Goal: Information Seeking & Learning: Check status

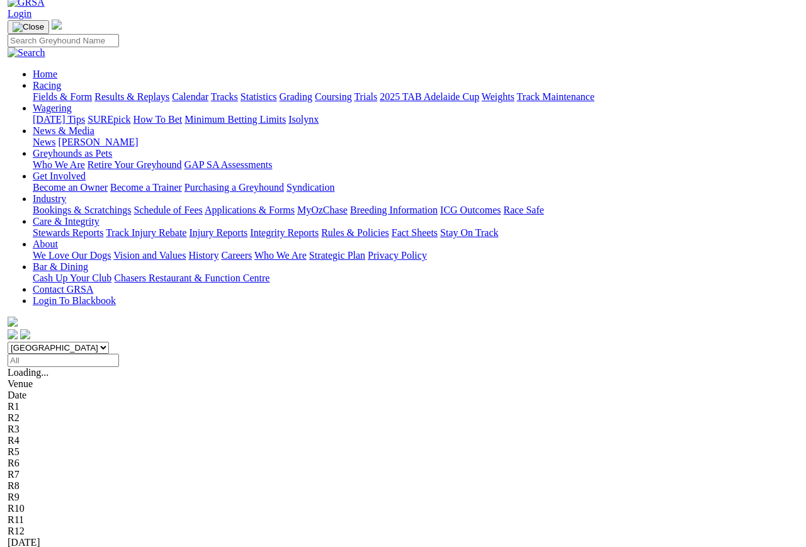
scroll to position [69, 0]
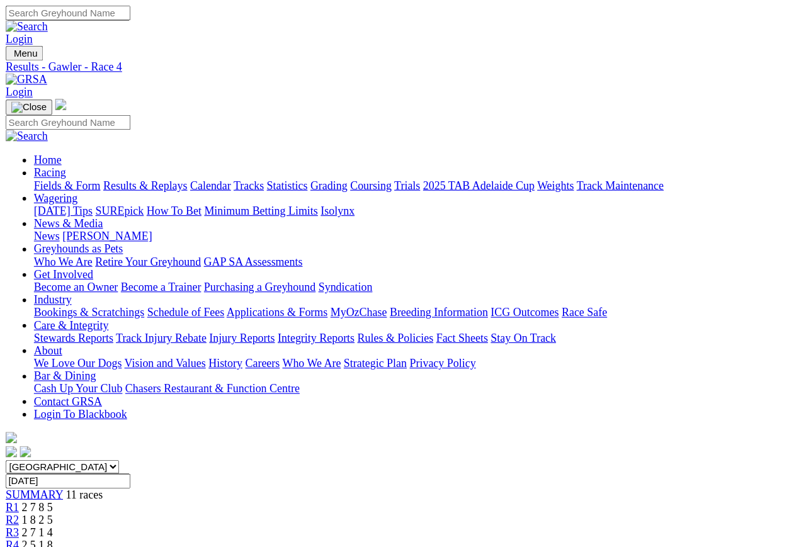
scroll to position [6, 0]
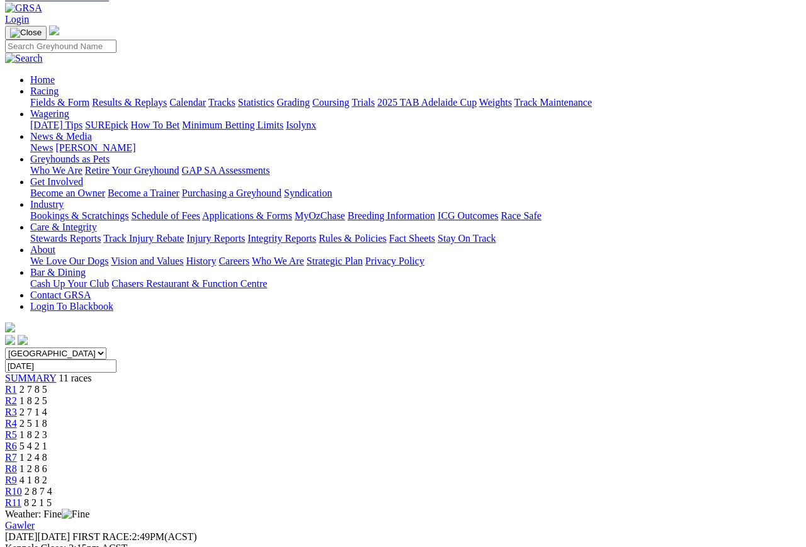
scroll to position [67, 0]
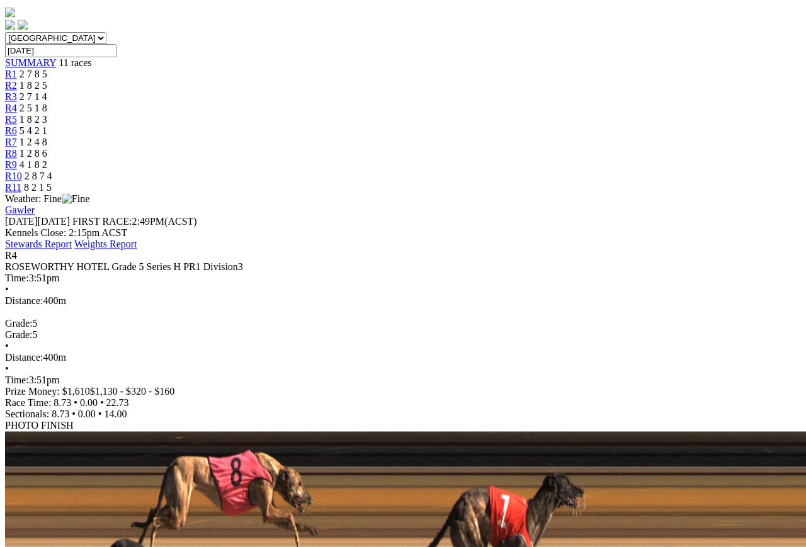
scroll to position [378, 0]
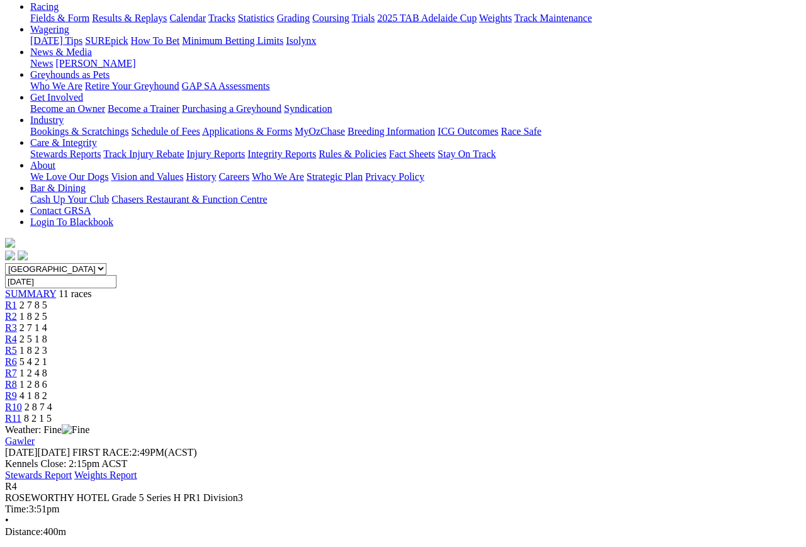
scroll to position [149, 0]
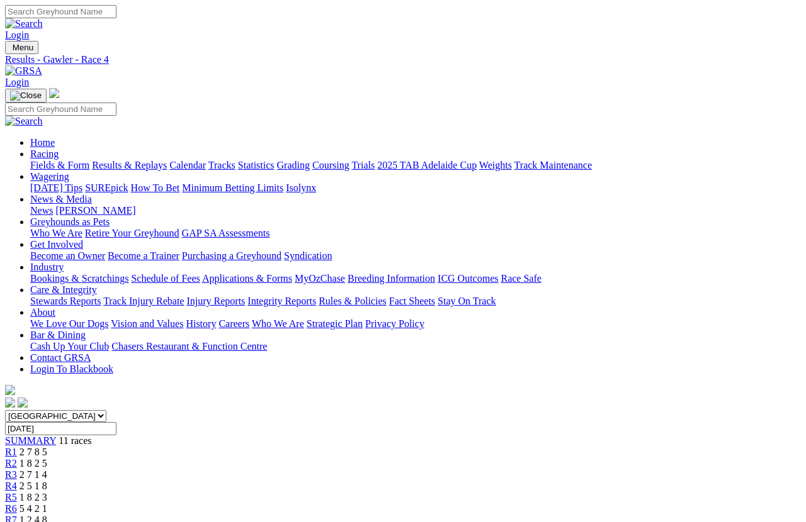
click at [17, 481] on span "R4" at bounding box center [11, 486] width 12 height 11
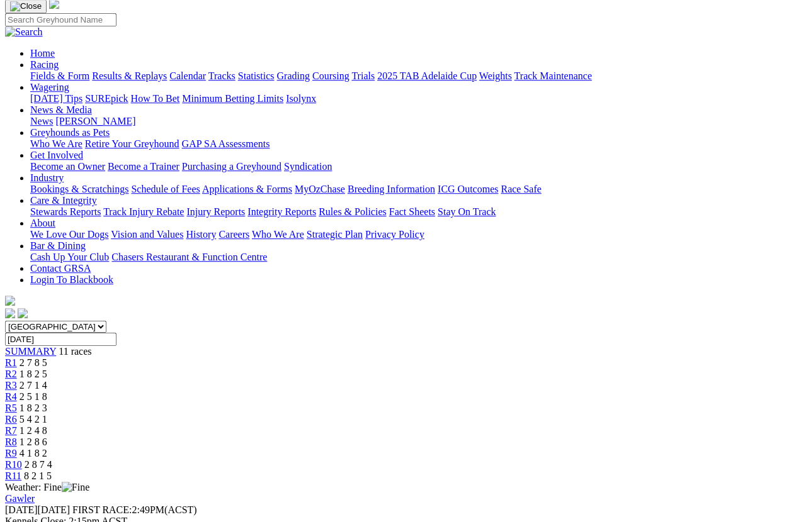
scroll to position [106, 0]
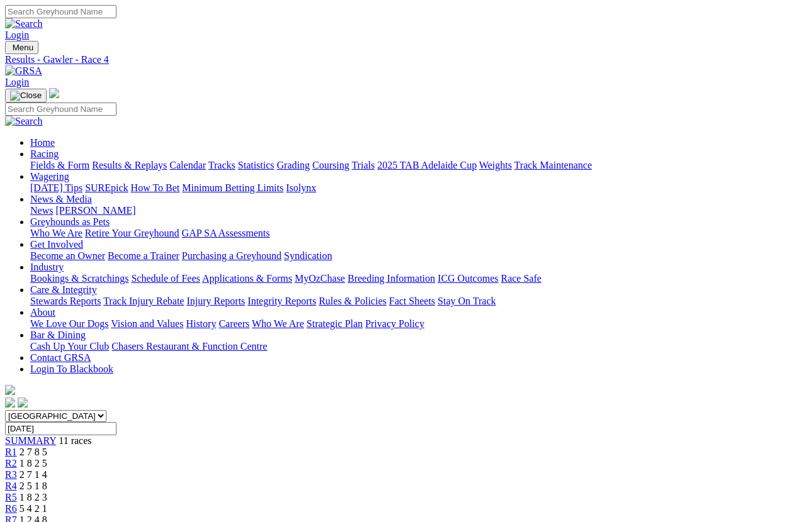
click at [162, 160] on link "Results & Replays" at bounding box center [129, 165] width 75 height 11
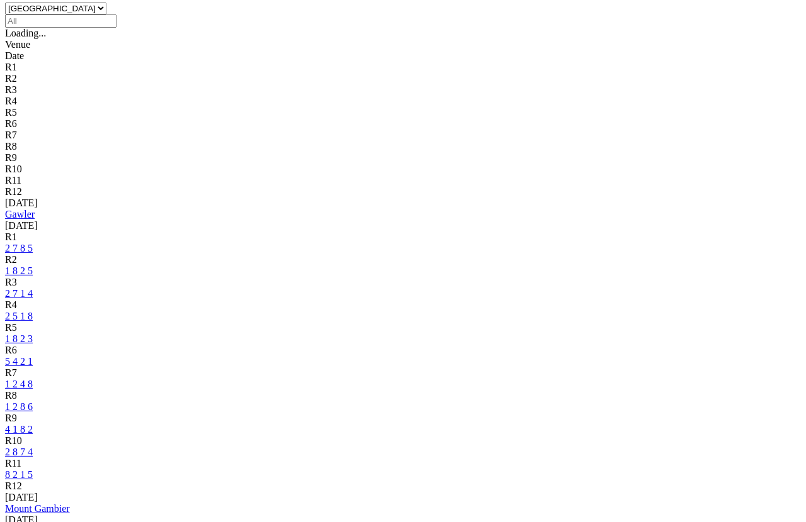
scroll to position [410, 0]
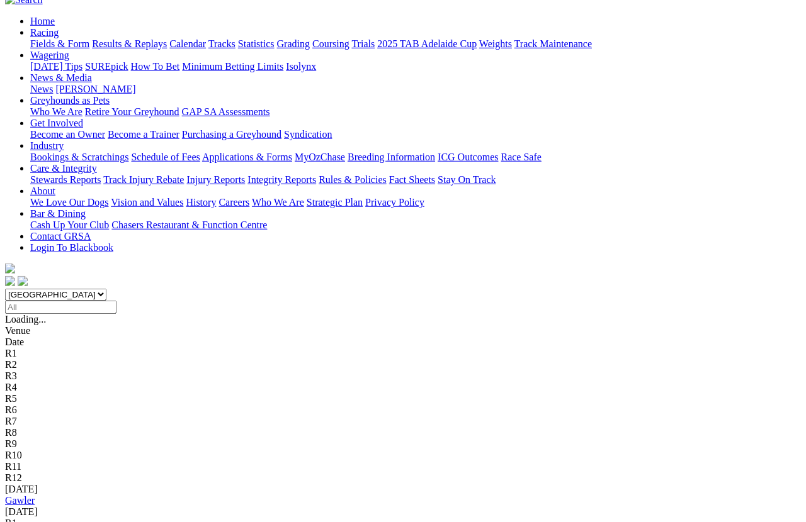
scroll to position [108, 0]
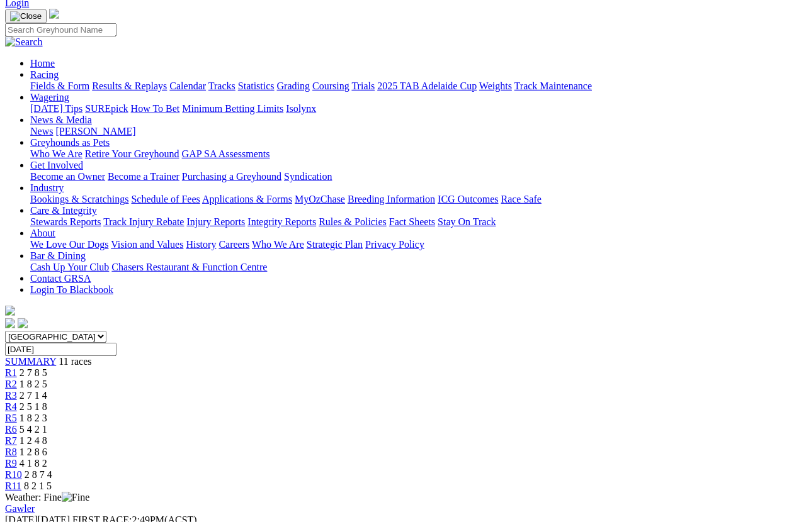
scroll to position [62, 0]
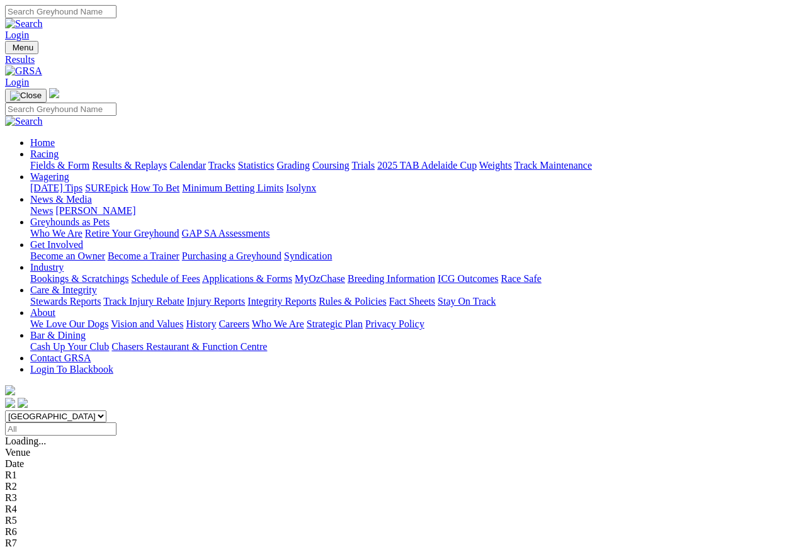
scroll to position [9, 0]
